Goal: Task Accomplishment & Management: Manage account settings

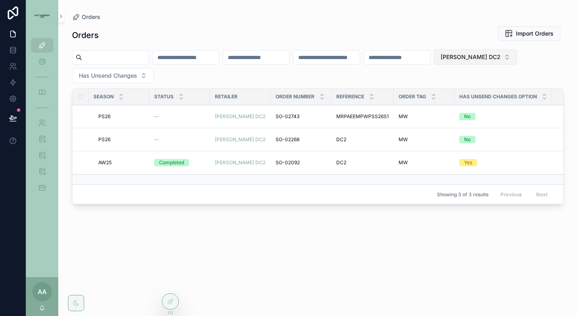
click at [494, 58] on span "[PERSON_NAME] DC2" at bounding box center [471, 57] width 60 height 8
type input "*********"
click at [487, 94] on div "MYTHERESA" at bounding box center [507, 89] width 113 height 13
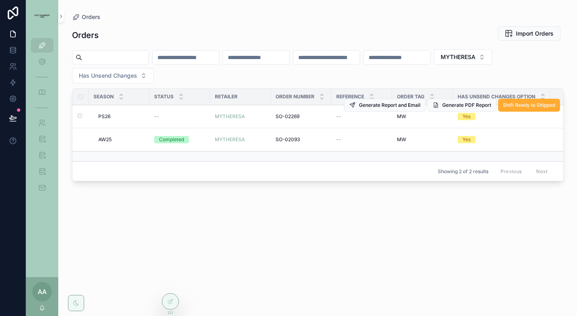
click at [107, 114] on span "PS26" at bounding box center [104, 116] width 12 height 6
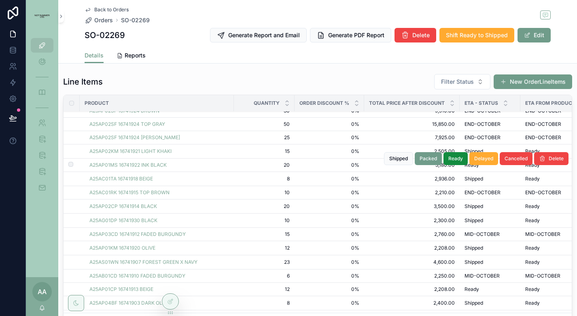
scroll to position [115, 0]
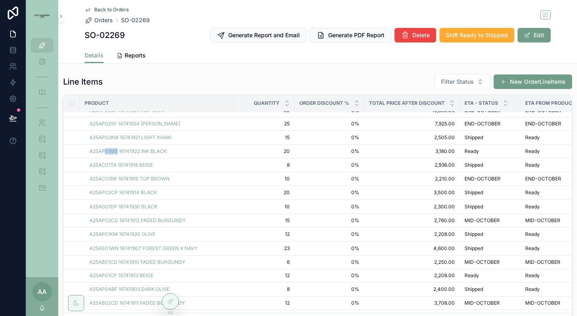
click at [233, 81] on div "Line Items Filter Status New OrderLineItems" at bounding box center [317, 82] width 509 height 16
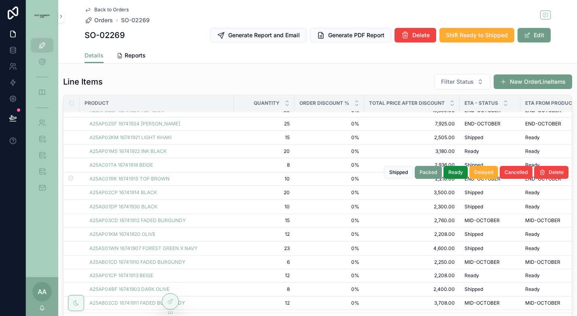
scroll to position [0, 0]
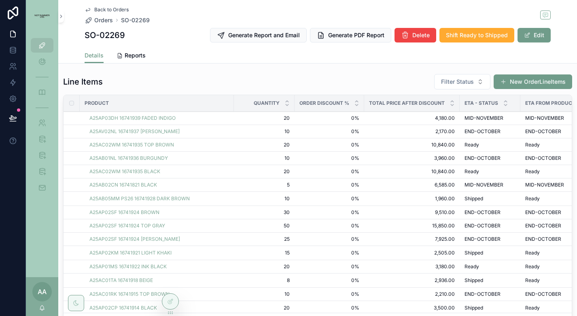
click at [140, 62] on link "Reports" at bounding box center [131, 56] width 29 height 16
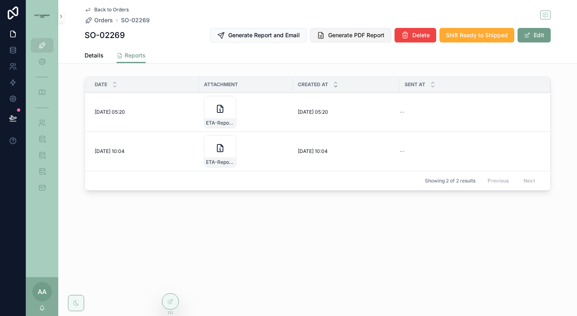
click at [348, 37] on span "Generate PDF Report" at bounding box center [356, 35] width 56 height 8
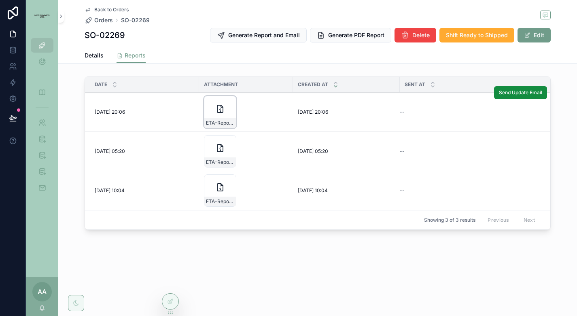
click at [229, 102] on div "ETA-Report-MYTHERESA-SO-02269" at bounding box center [220, 112] width 32 height 32
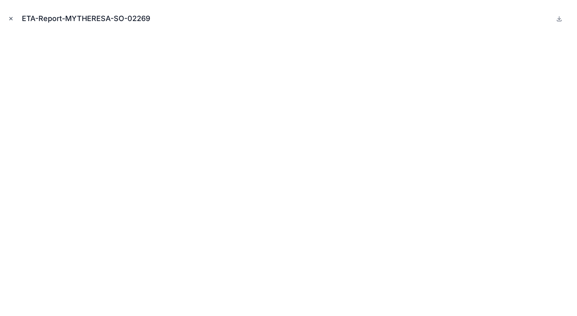
click at [12, 18] on icon "Close modal" at bounding box center [11, 19] width 6 height 6
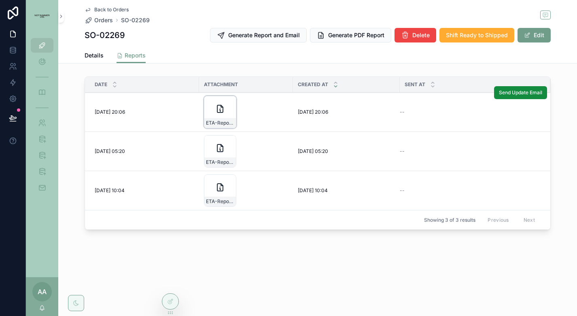
click at [226, 112] on div "ETA-Report-MYTHERESA-SO-02269" at bounding box center [220, 112] width 32 height 32
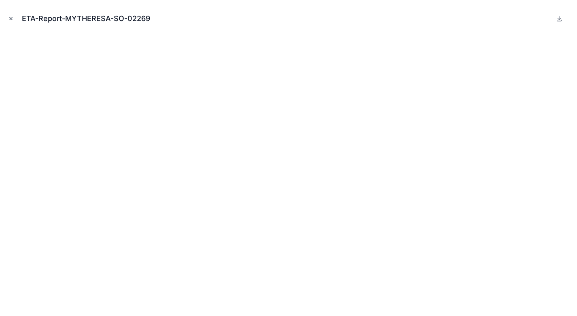
click at [13, 18] on icon "Close modal" at bounding box center [11, 19] width 6 height 6
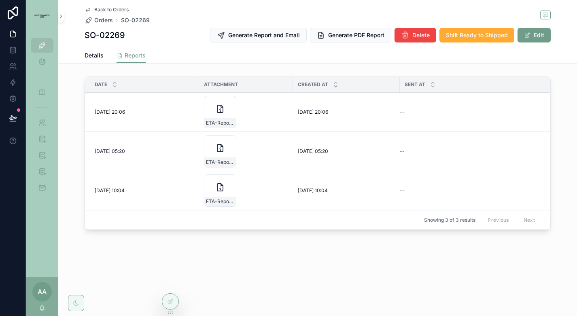
click at [114, 9] on span "Back to Orders" at bounding box center [111, 9] width 34 height 6
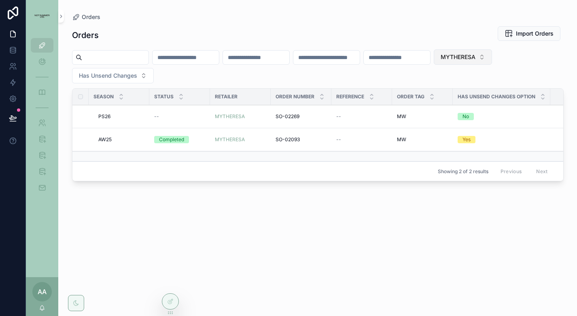
click at [492, 61] on button "MYTHERESA" at bounding box center [463, 56] width 58 height 15
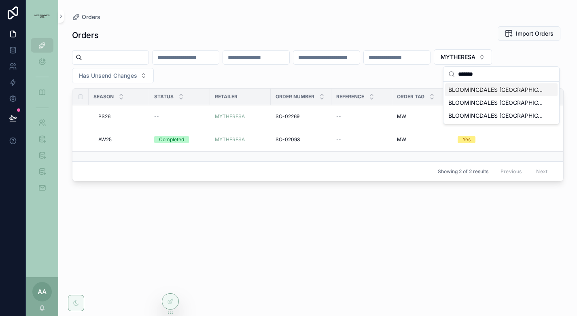
type input "*******"
click at [493, 93] on span "BLOOMINGDALES [GEOGRAPHIC_DATA] - WW" at bounding box center [496, 90] width 96 height 8
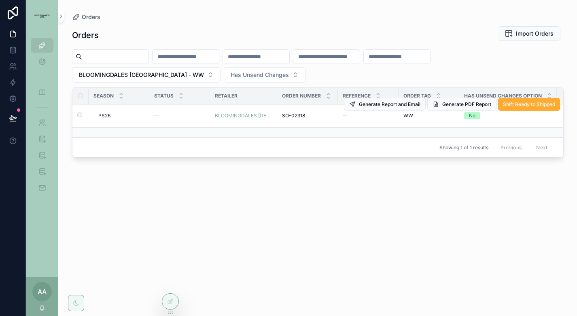
click at [102, 115] on span "PS26" at bounding box center [104, 116] width 12 height 6
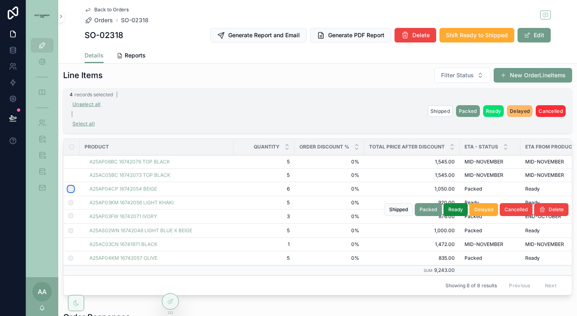
scroll to position [0, 0]
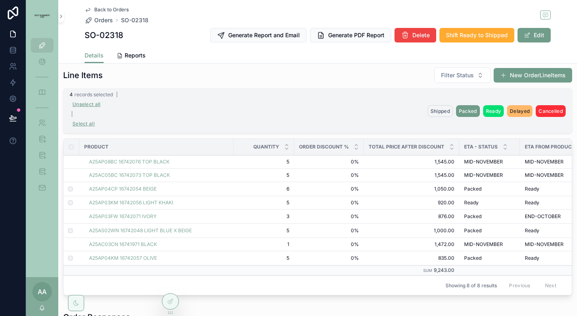
click at [436, 112] on span "Shipped" at bounding box center [440, 111] width 19 height 6
click at [480, 94] on icon "scrollable content" at bounding box center [480, 95] width 6 height 6
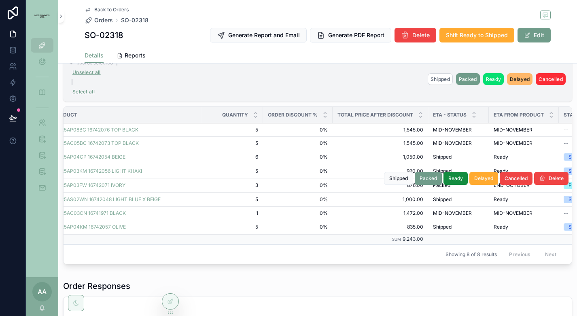
scroll to position [0, 0]
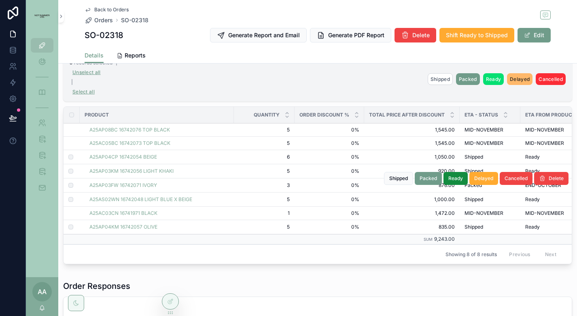
click at [376, 188] on span "876.00" at bounding box center [412, 185] width 86 height 6
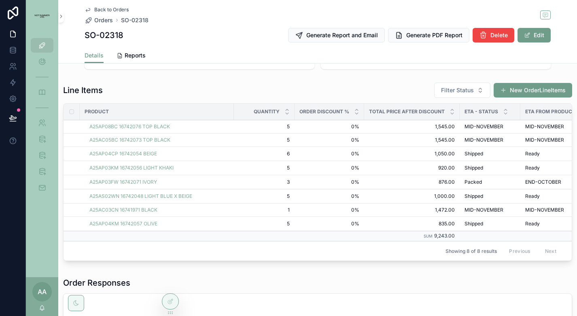
scroll to position [221, 0]
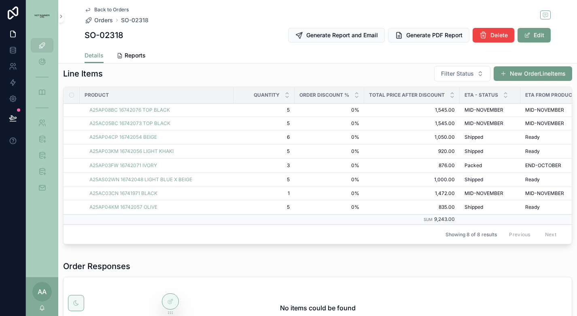
click at [501, 94] on div "Eta - Status" at bounding box center [490, 94] width 61 height 15
click at [505, 96] on icon "scrollable content" at bounding box center [505, 96] width 3 height 1
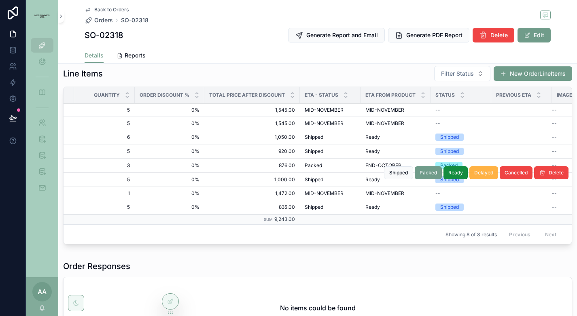
scroll to position [0, 200]
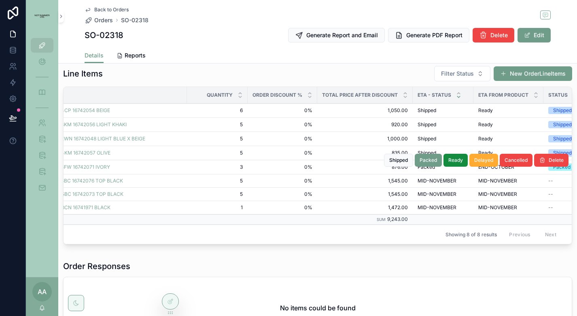
scroll to position [0, 38]
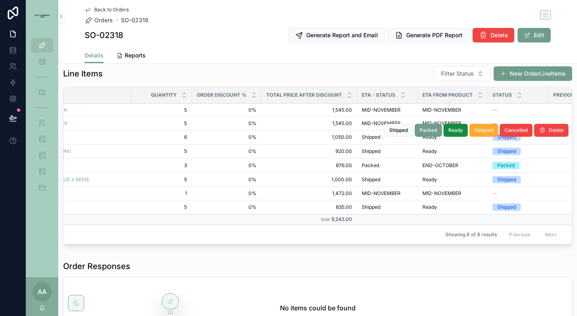
scroll to position [0, 200]
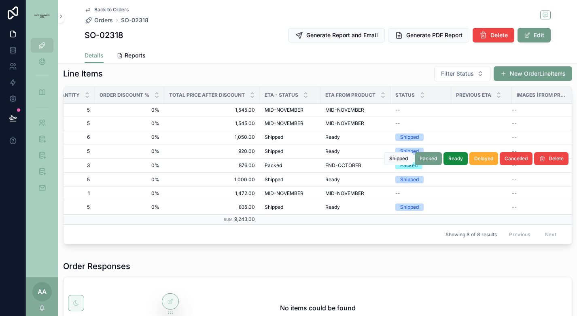
click at [274, 166] on span "Packed" at bounding box center [273, 165] width 17 height 6
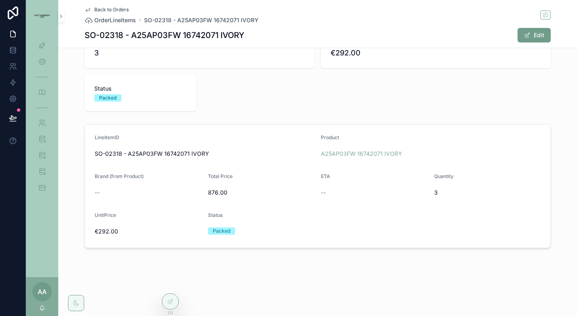
click at [114, 99] on div "Packed" at bounding box center [107, 97] width 17 height 7
click at [218, 229] on div "Packed" at bounding box center [221, 230] width 17 height 7
click at [529, 36] on span "scrollable content" at bounding box center [527, 35] width 6 height 6
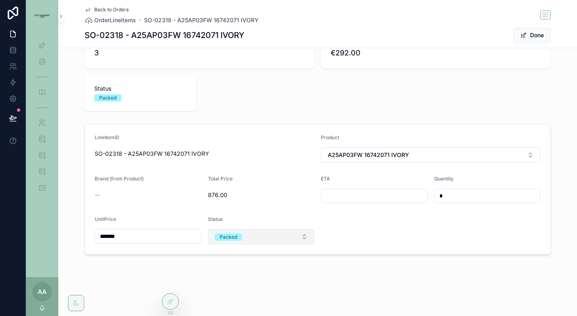
click at [293, 233] on button "Packed" at bounding box center [261, 236] width 107 height 15
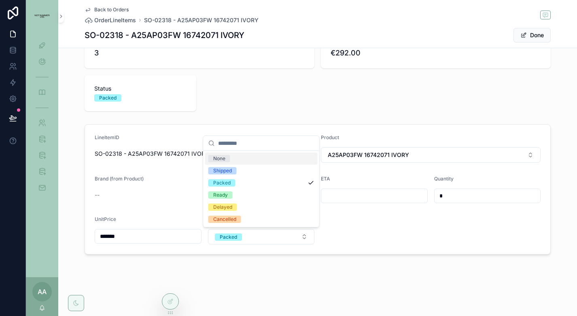
click at [241, 159] on div "None" at bounding box center [261, 159] width 113 height 12
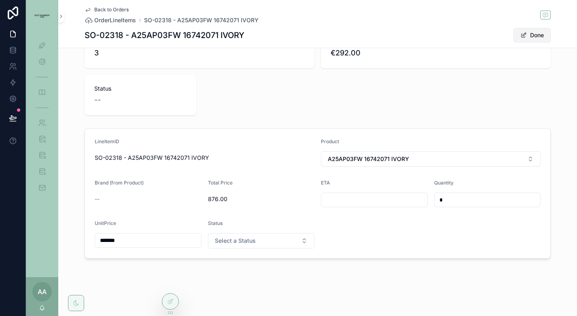
click at [529, 35] on button "Done" at bounding box center [532, 35] width 37 height 15
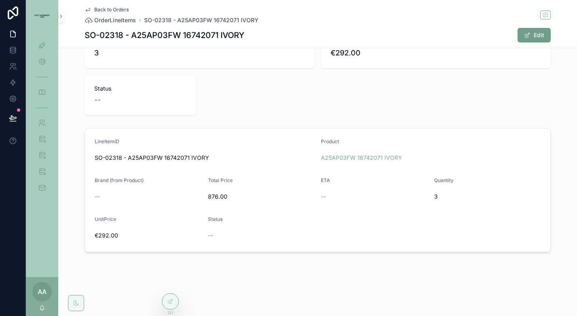
click at [110, 8] on span "Back to Orders" at bounding box center [111, 9] width 34 height 6
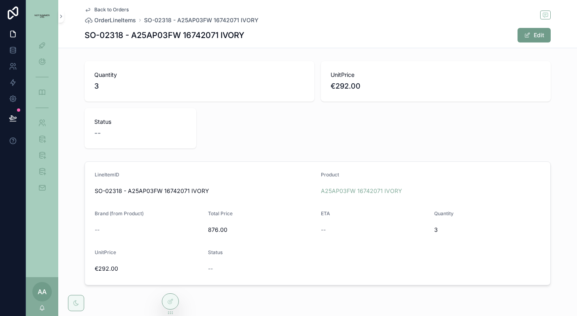
click at [109, 6] on span "Back to Orders" at bounding box center [111, 9] width 34 height 6
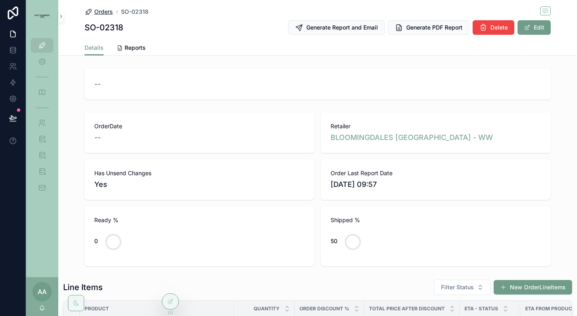
click at [106, 13] on span "Orders" at bounding box center [103, 12] width 19 height 8
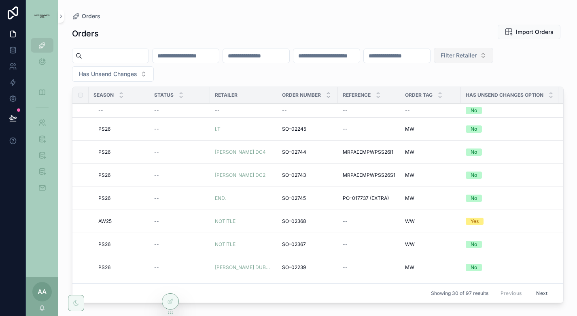
click at [477, 59] on span "Filter Retailer" at bounding box center [459, 55] width 36 height 8
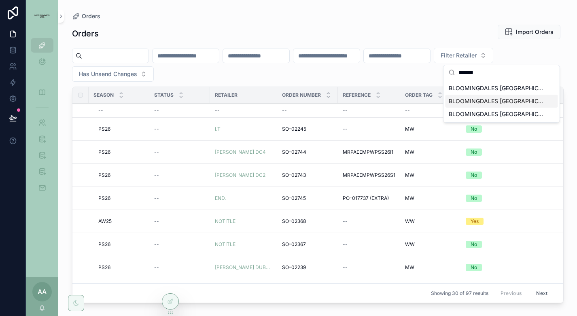
type input "*******"
click at [500, 97] on div "BLOOMINGDALES [GEOGRAPHIC_DATA] - MW" at bounding box center [502, 101] width 113 height 13
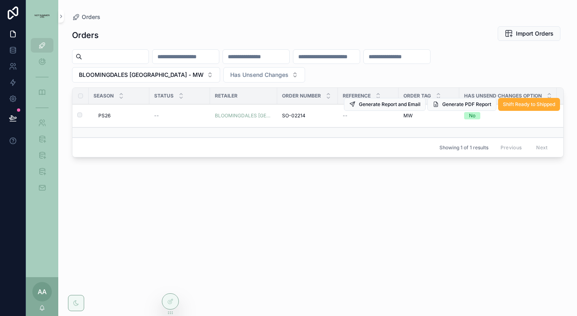
click at [106, 116] on span "PS26" at bounding box center [104, 116] width 12 height 6
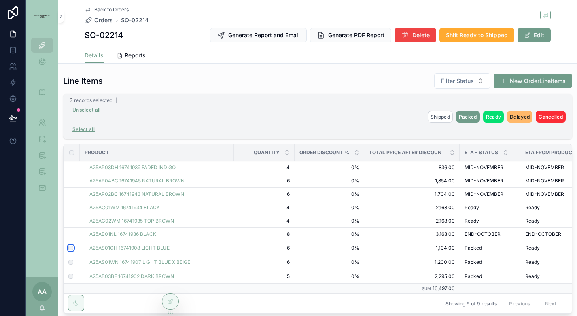
scroll to position [207, 0]
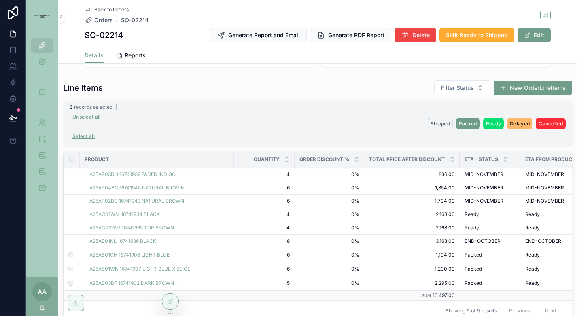
click at [436, 121] on span "Shipped" at bounding box center [440, 124] width 19 height 6
click at [480, 108] on icon "scrollable content" at bounding box center [480, 108] width 6 height 6
